Goal: Task Accomplishment & Management: Use online tool/utility

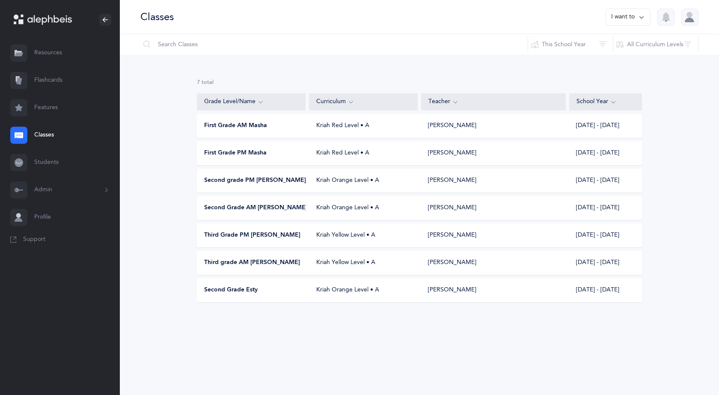
click at [265, 208] on span "Second Grade AM [PERSON_NAME]" at bounding box center [255, 208] width 103 height 9
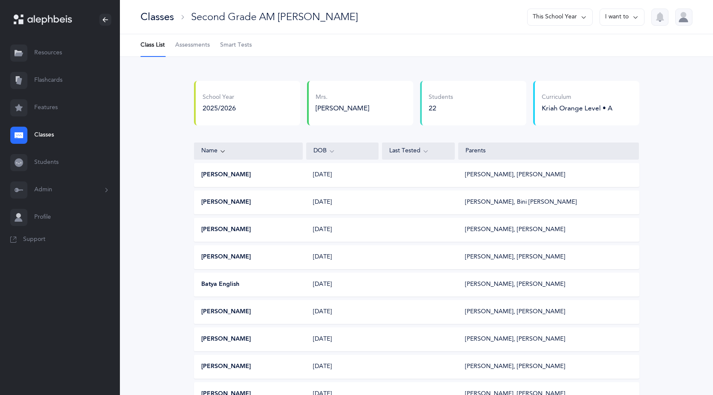
click at [630, 18] on button "I want to" at bounding box center [621, 17] width 45 height 17
click at [608, 77] on button "Print assessments" at bounding box center [606, 74] width 61 height 15
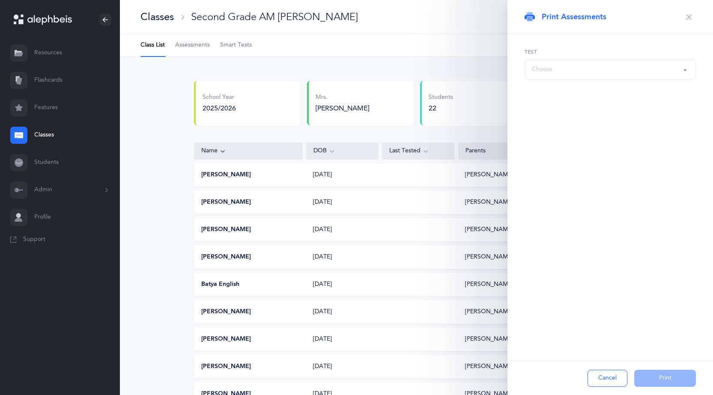
click at [574, 64] on div "Choose" at bounding box center [610, 69] width 157 height 15
click at [659, 65] on div "Choose" at bounding box center [610, 69] width 157 height 15
click at [549, 111] on span "אותיות" at bounding box center [546, 112] width 17 height 8
select select "2"
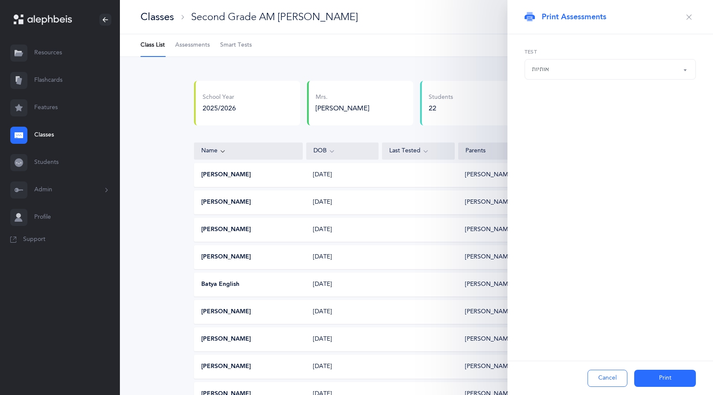
click at [671, 372] on button "Print" at bounding box center [665, 378] width 62 height 17
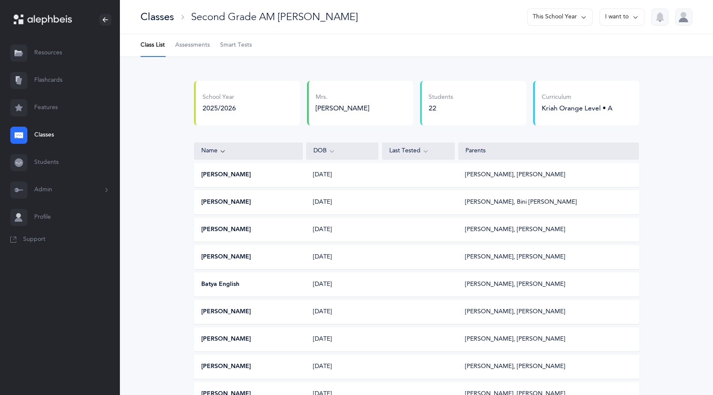
click at [638, 17] on icon at bounding box center [635, 16] width 7 height 9
click at [606, 72] on button "Print assessments" at bounding box center [606, 74] width 61 height 15
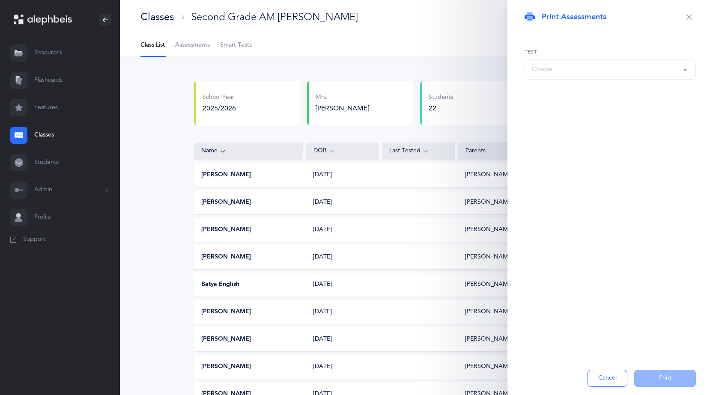
click at [606, 72] on div "Choose" at bounding box center [610, 69] width 157 height 15
click at [566, 146] on span "אותיות ונקודות L1" at bounding box center [560, 147] width 45 height 8
select select "4"
click at [666, 381] on button "Print" at bounding box center [665, 378] width 62 height 17
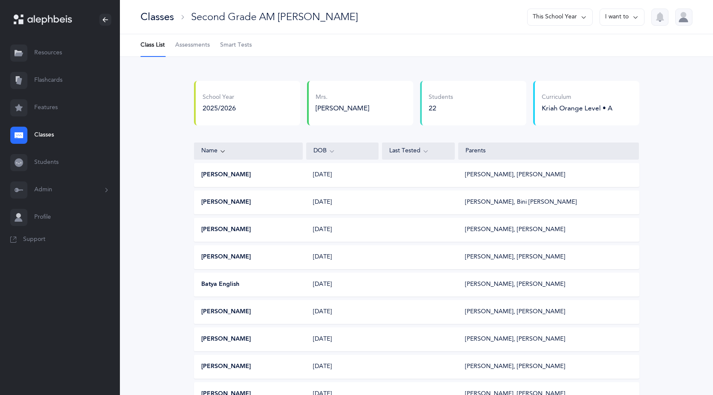
click at [639, 15] on button "I want to" at bounding box center [621, 17] width 45 height 17
click at [608, 74] on button "Print assessments" at bounding box center [606, 74] width 61 height 15
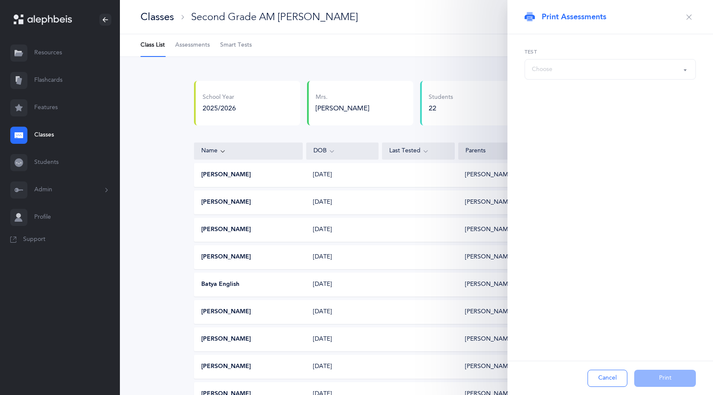
click at [584, 72] on div "Choose" at bounding box center [610, 69] width 157 height 15
click at [602, 162] on link "אותיות ונקודות L2" at bounding box center [610, 163] width 157 height 17
select select "9"
click at [681, 375] on button "Print" at bounding box center [665, 378] width 62 height 17
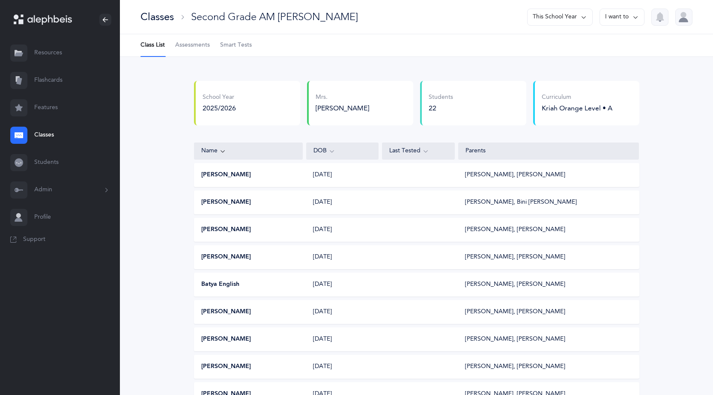
click at [620, 10] on button "I want to" at bounding box center [621, 17] width 45 height 17
click at [613, 73] on button "Print assessments" at bounding box center [606, 74] width 61 height 15
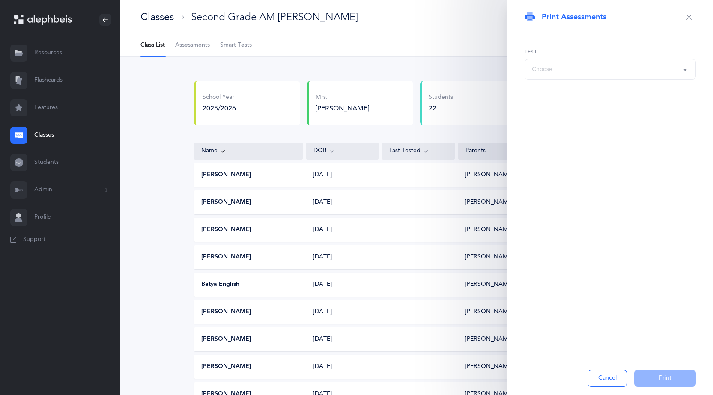
click at [592, 70] on div "Choose" at bounding box center [610, 69] width 157 height 15
click at [567, 130] on link "נקודות" at bounding box center [610, 129] width 157 height 17
select select "3"
click at [672, 383] on button "Print" at bounding box center [665, 378] width 62 height 17
